Goal: Transaction & Acquisition: Obtain resource

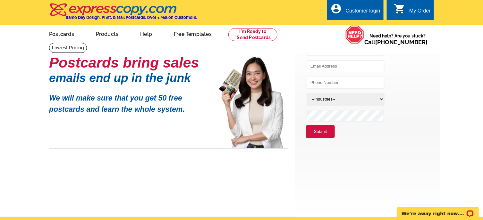
scroll to position [32, 0]
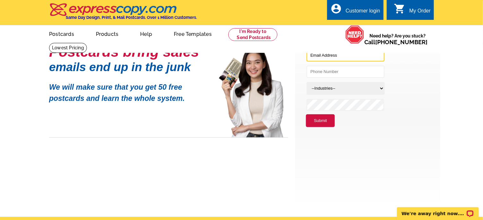
type input "[EMAIL_ADDRESS][DOMAIN_NAME]"
click at [427, 87] on li "--Industries-- Residential Real Estate Accounting Agriculture Architecture Arts…" at bounding box center [373, 89] width 134 height 17
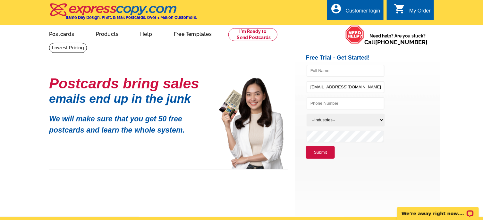
click at [360, 10] on div "Customer login" at bounding box center [363, 12] width 35 height 9
type input "[EMAIL_ADDRESS][DOMAIN_NAME]"
click at [411, 8] on div "My Order" at bounding box center [419, 12] width 21 height 9
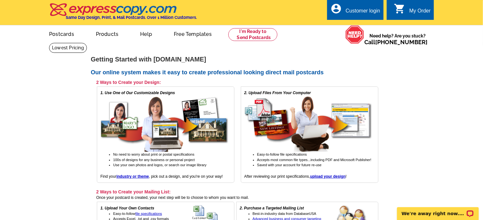
click at [356, 8] on div "Customer login" at bounding box center [363, 12] width 35 height 9
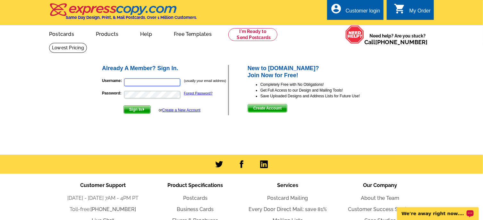
type input "franday@remax.net"
click at [135, 109] on span "Sign In" at bounding box center [137, 110] width 27 height 8
